Goal: Task Accomplishment & Management: Use online tool/utility

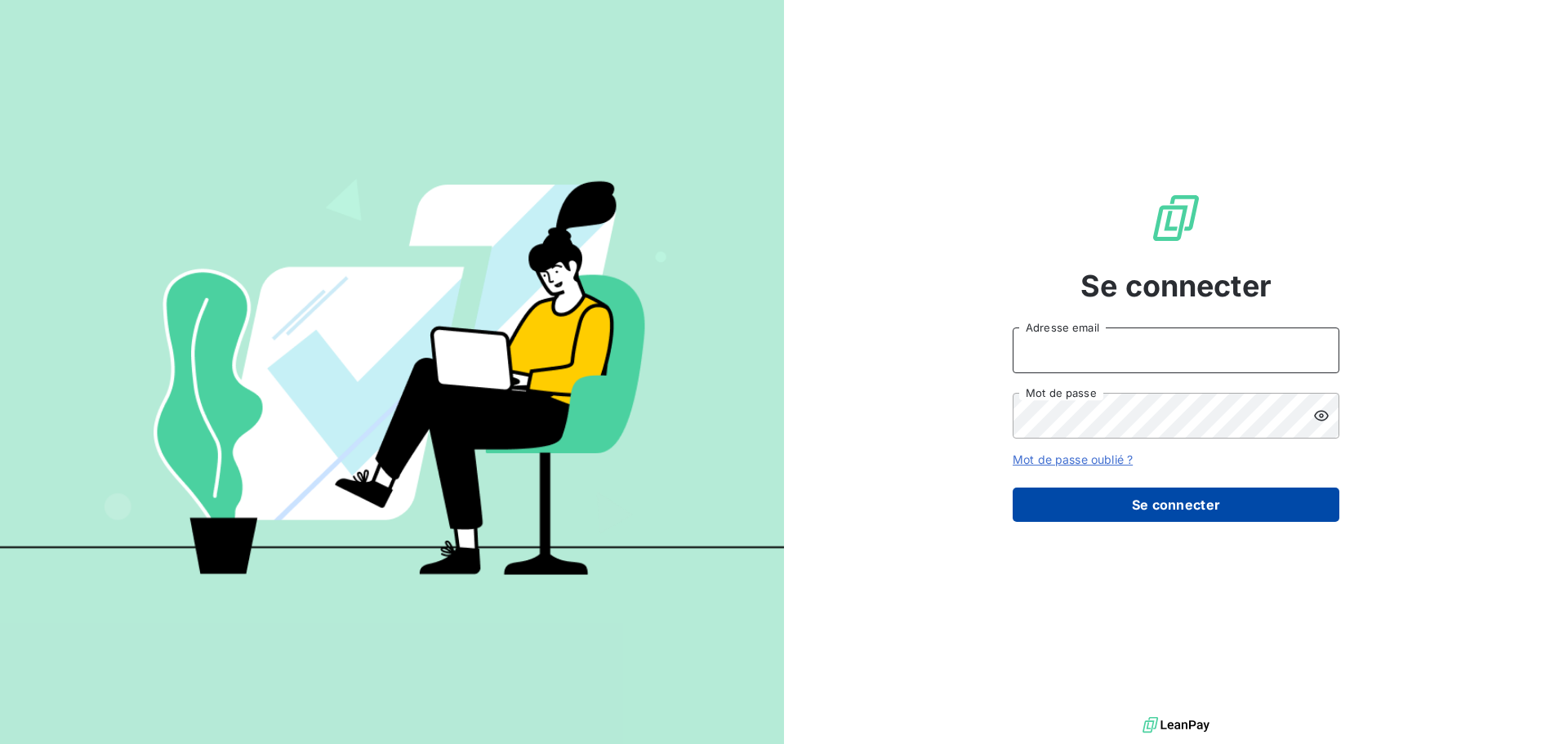
type input "[EMAIL_ADDRESS][DOMAIN_NAME]"
click at [1184, 501] on button "Se connecter" at bounding box center [1176, 504] width 326 height 34
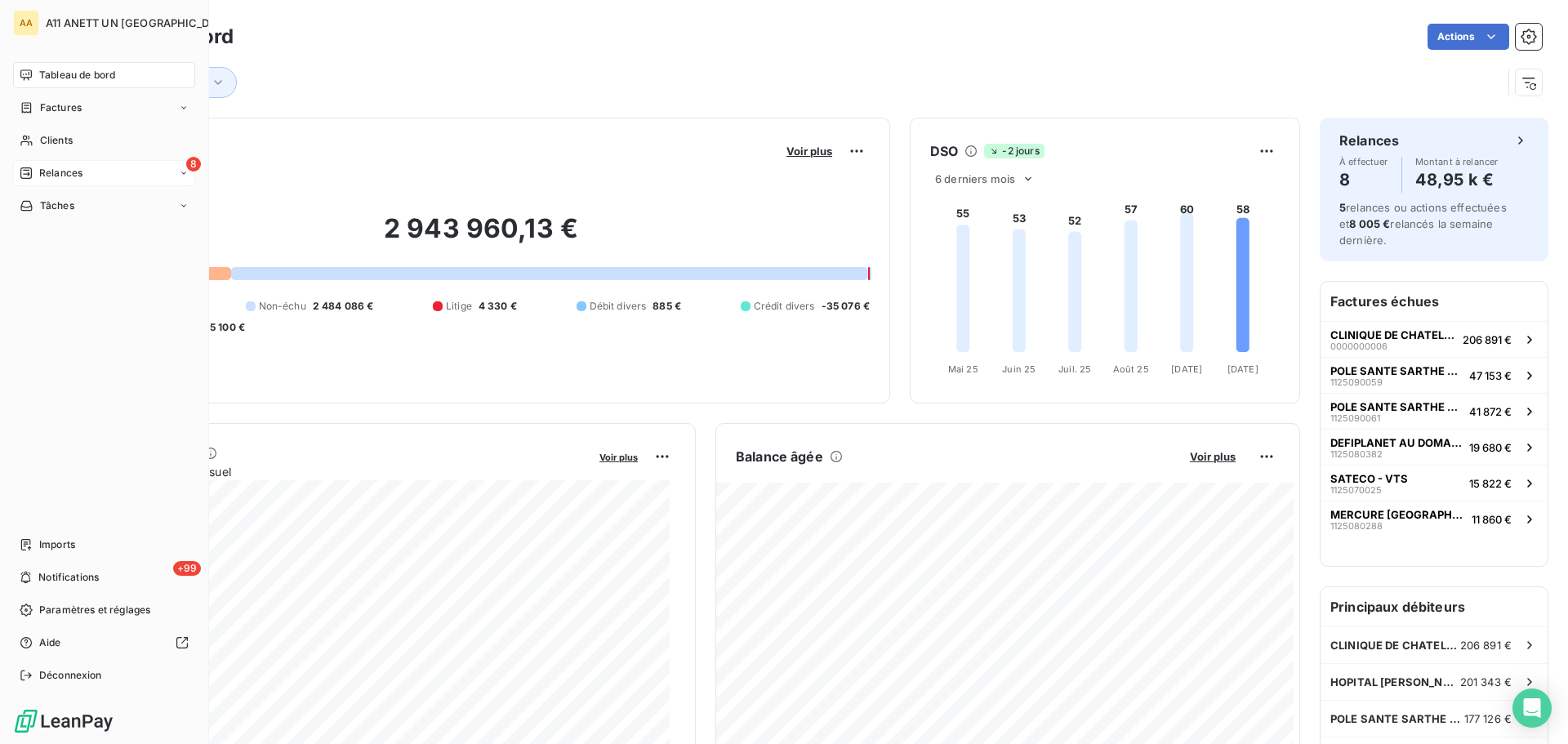
click at [58, 173] on span "Relances" at bounding box center [61, 174] width 43 height 15
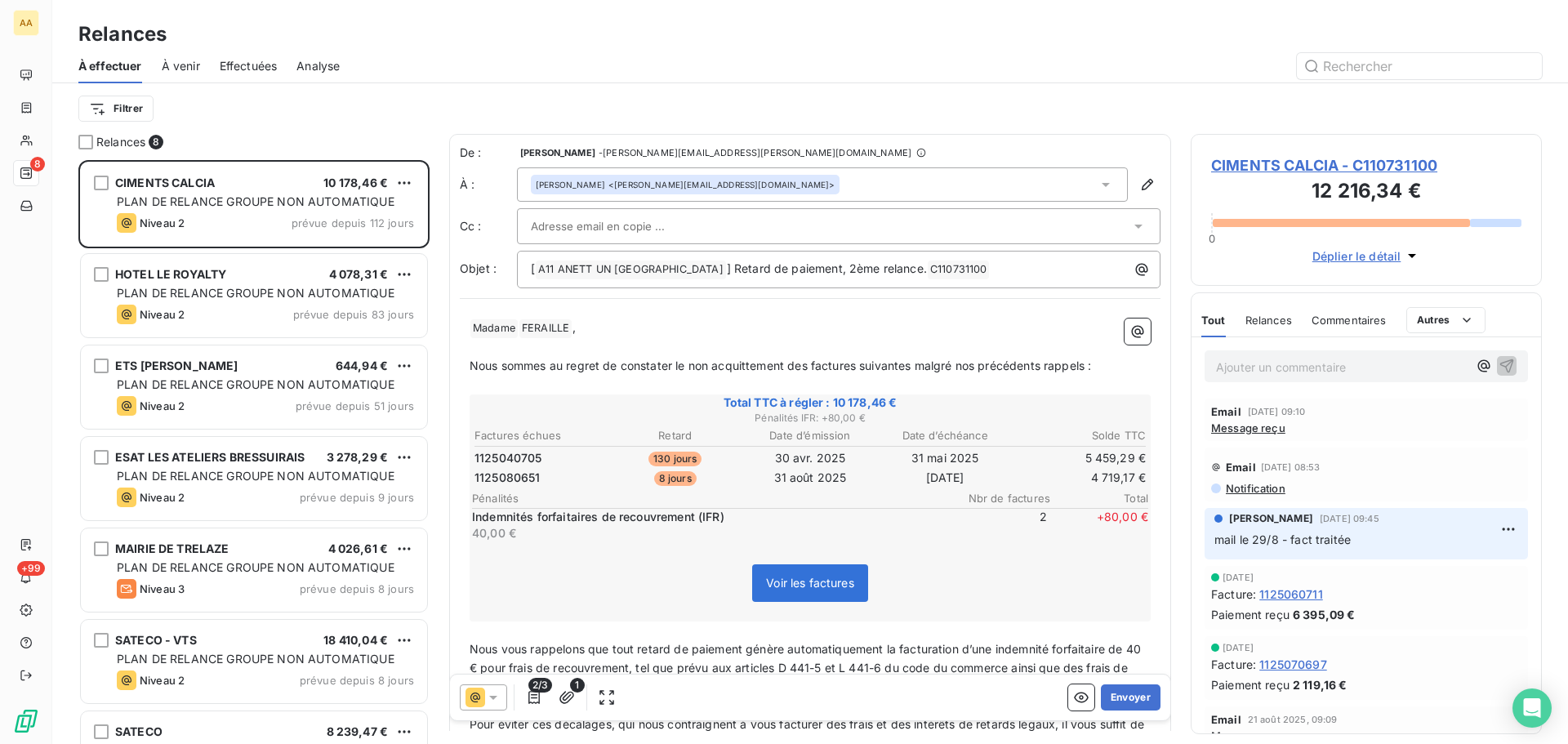
scroll to position [571, 338]
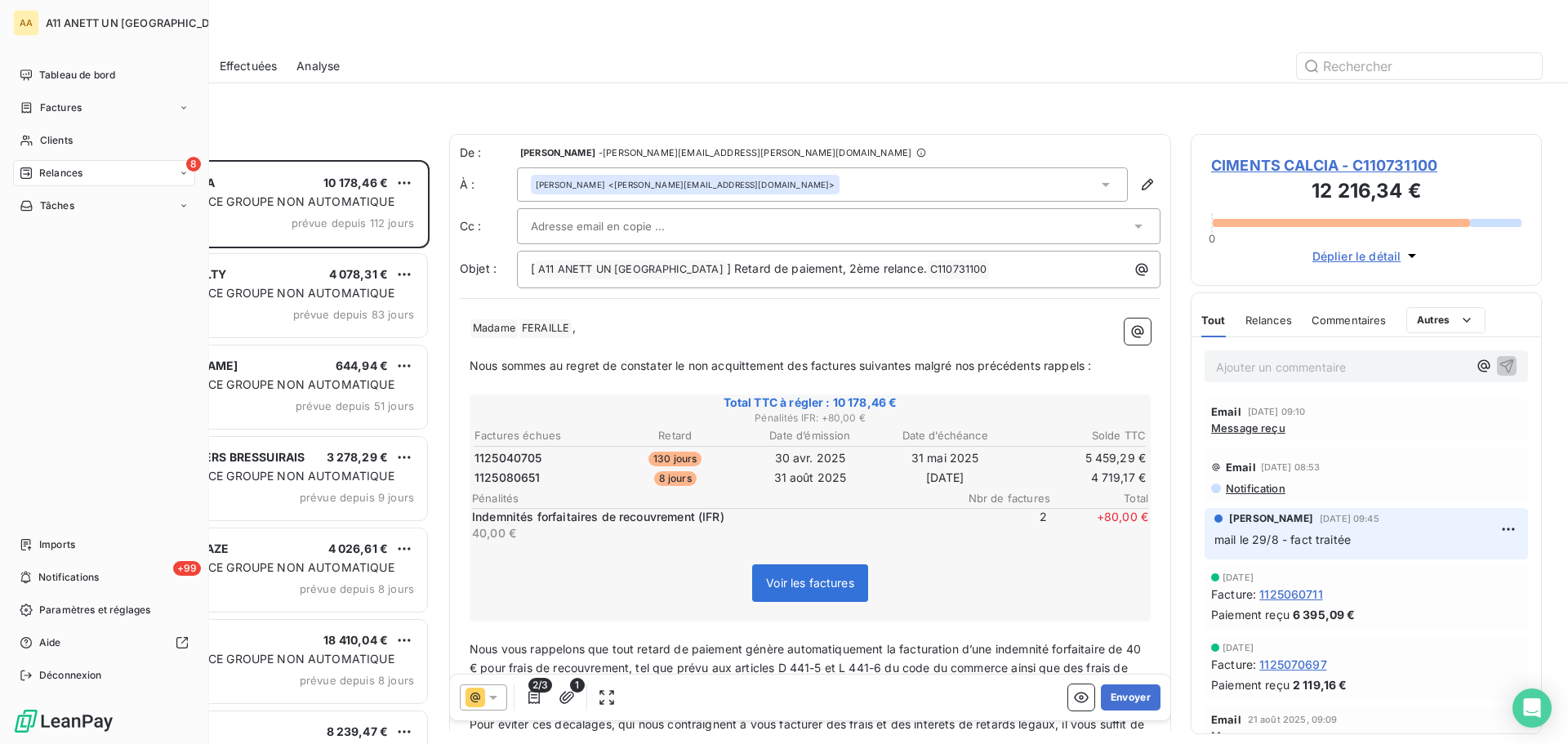
click at [40, 175] on span "Relances" at bounding box center [61, 174] width 43 height 15
click at [59, 172] on span "Relances" at bounding box center [61, 174] width 43 height 15
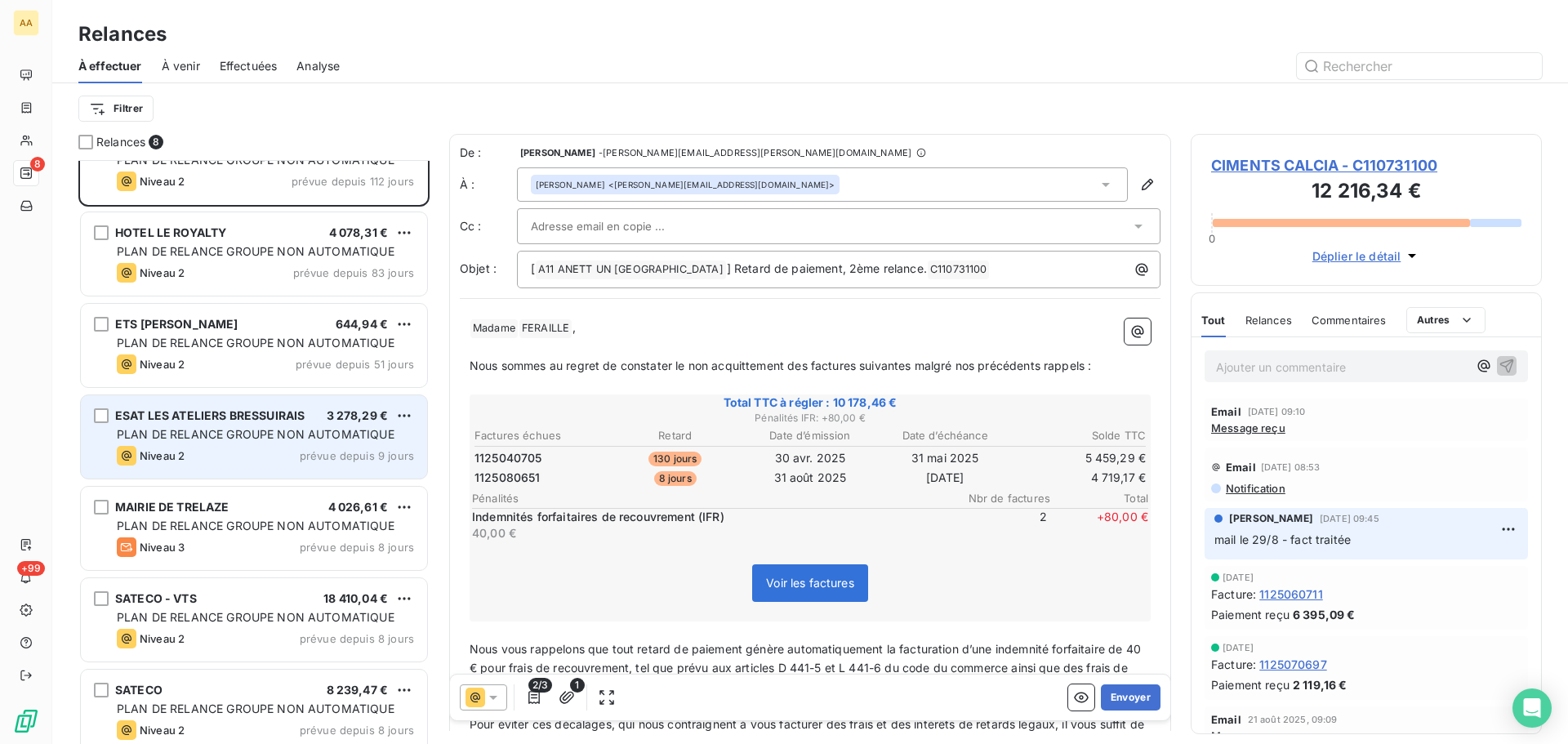
scroll to position [82, 0]
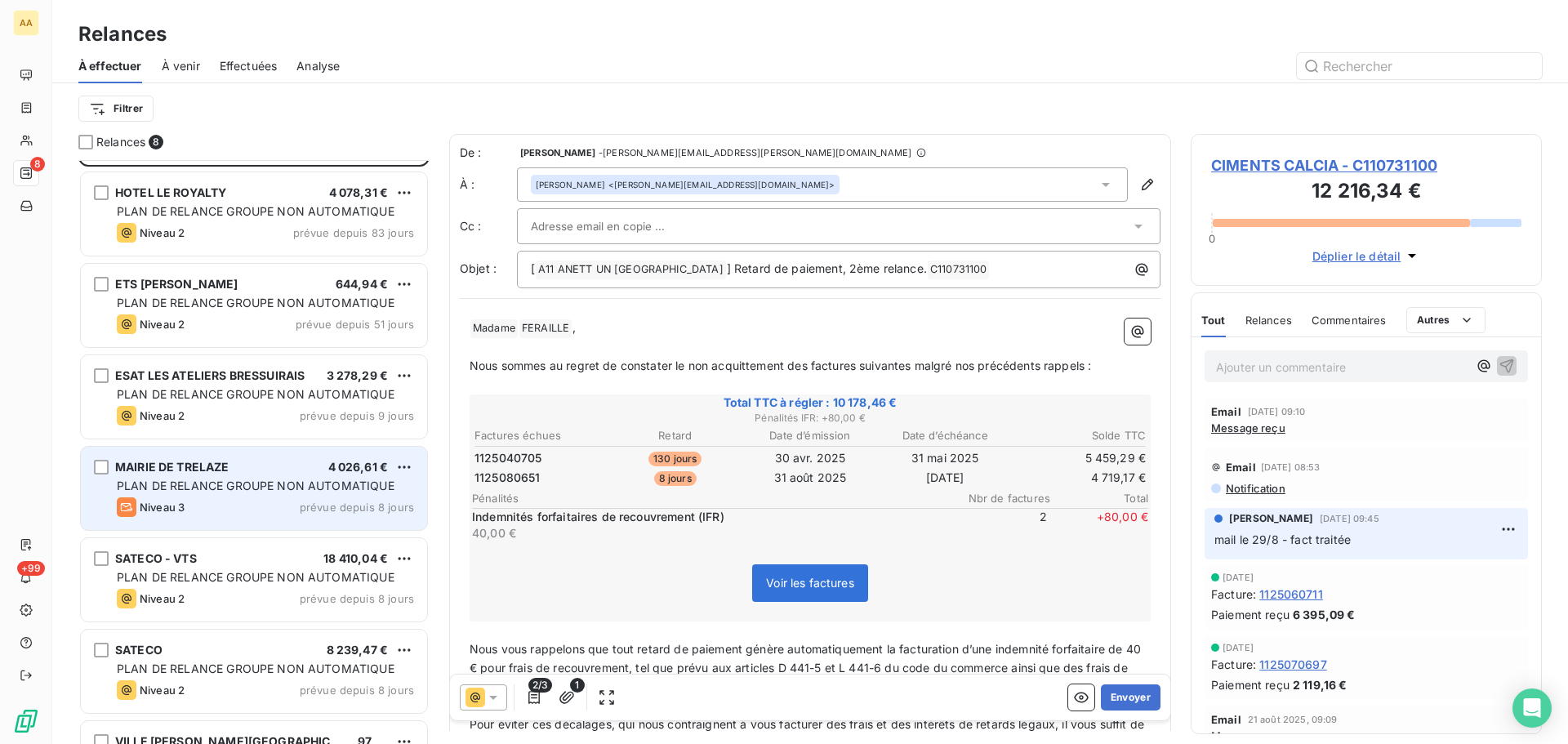
click at [266, 488] on span "PLAN DE RELANCE GROUPE NON AUTOMATIQUE" at bounding box center [256, 486] width 278 height 14
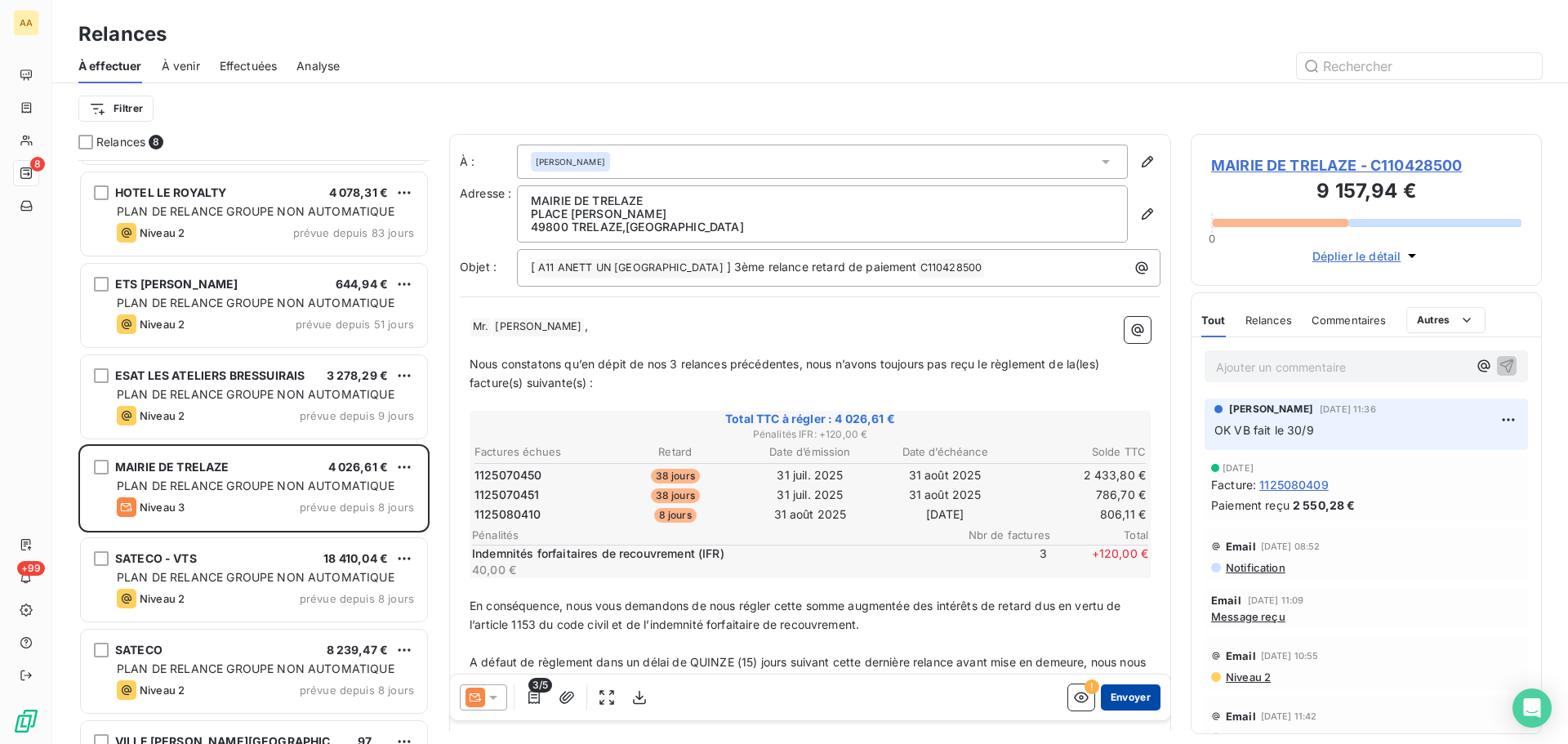
click at [1105, 698] on button "Envoyer" at bounding box center [1131, 698] width 59 height 26
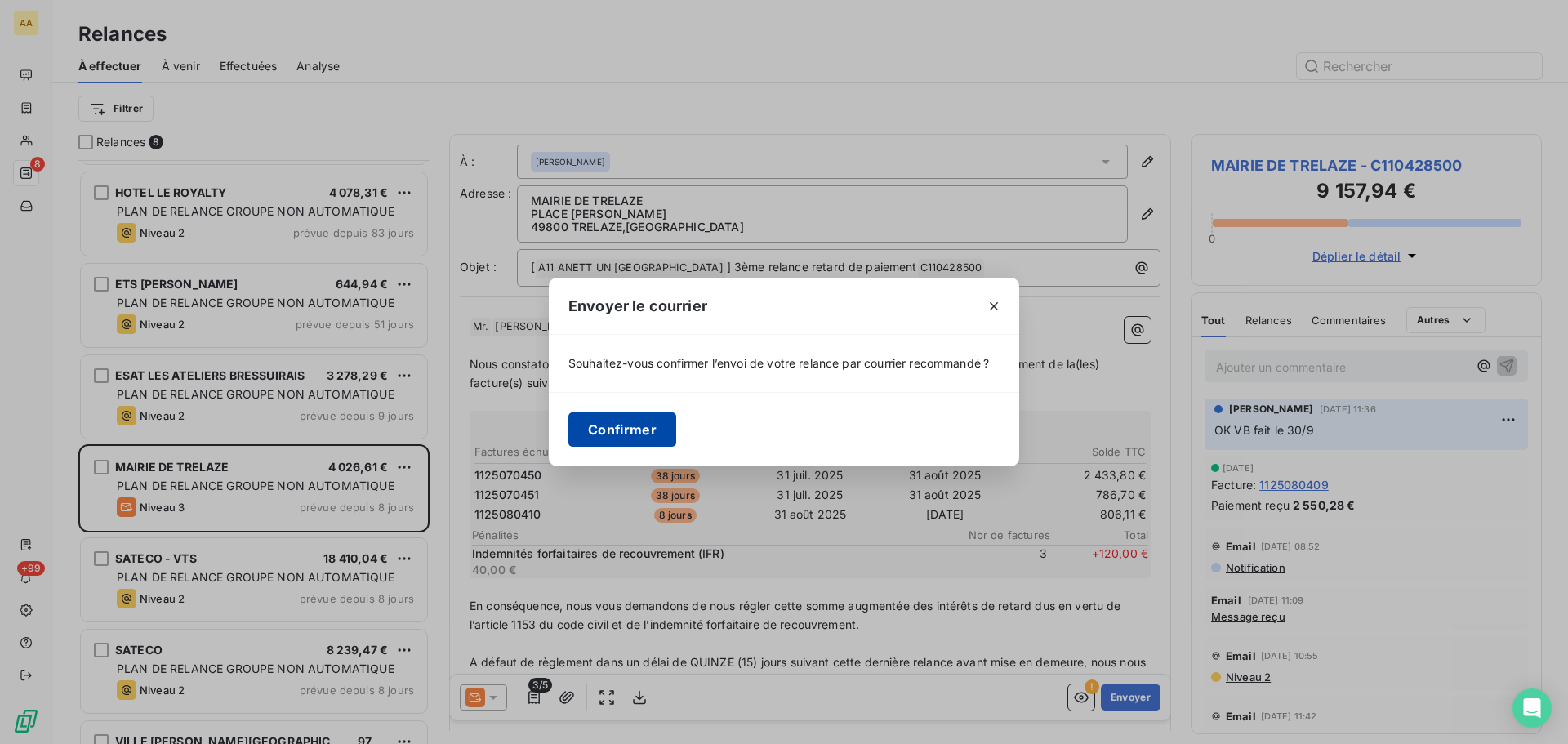
click at [616, 430] on button "Confirmer" at bounding box center [622, 429] width 107 height 34
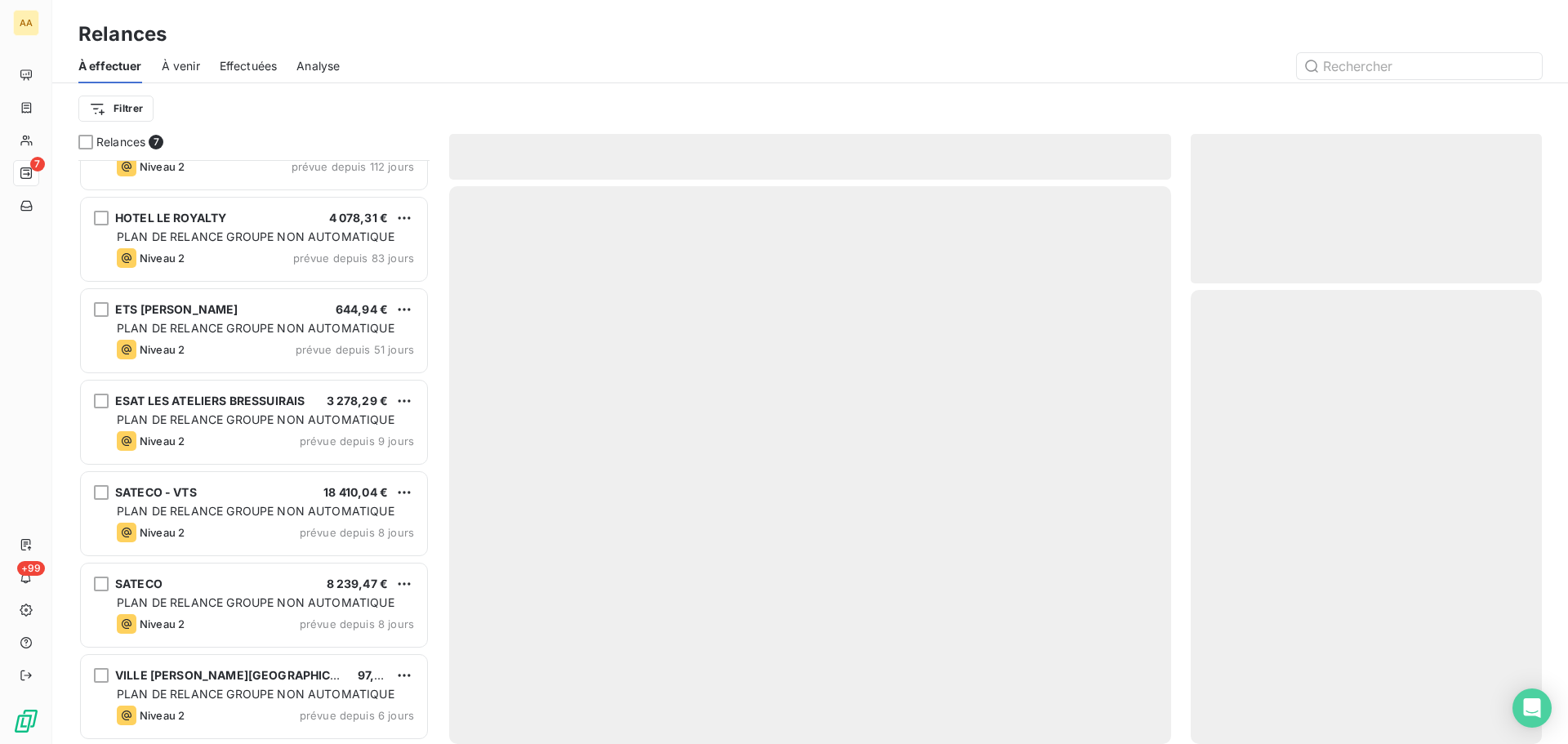
scroll to position [57, 0]
